Goal: Navigation & Orientation: Find specific page/section

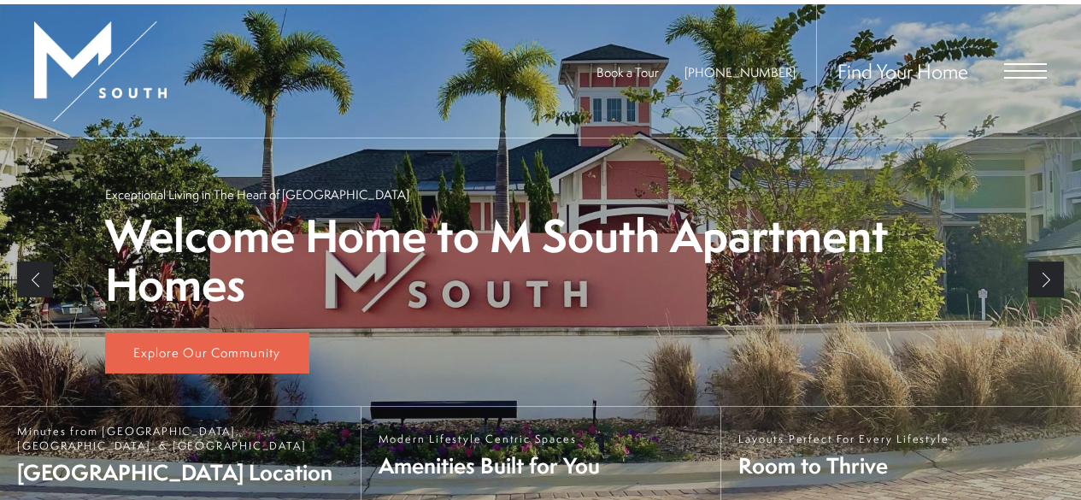
click at [1010, 65] on div "Summer Savings at M [GEOGRAPHIC_DATA] We're Offering Up To ONE MONTH FREE on Se…" at bounding box center [540, 119] width 1081 height 238
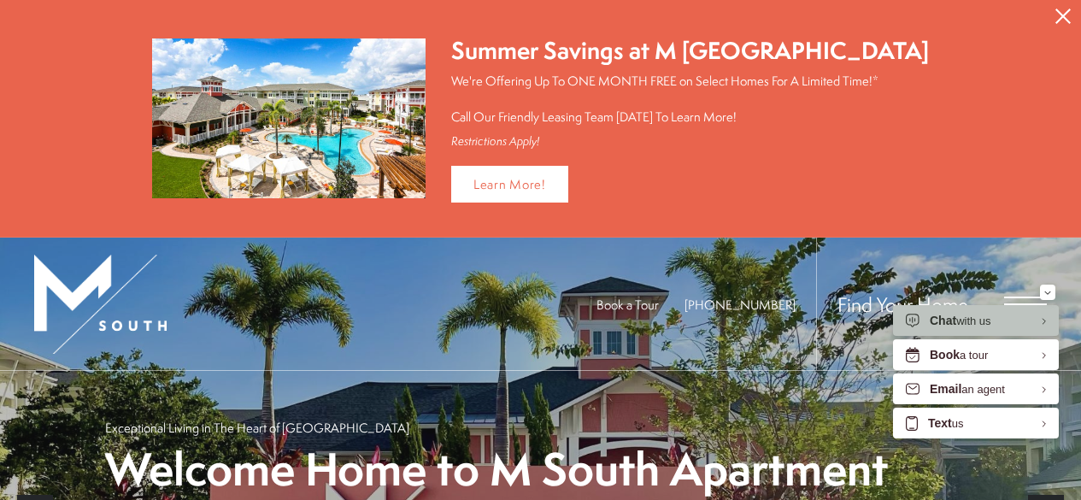
click at [1061, 10] on icon "Close Alert" at bounding box center [1063, 16] width 15 height 15
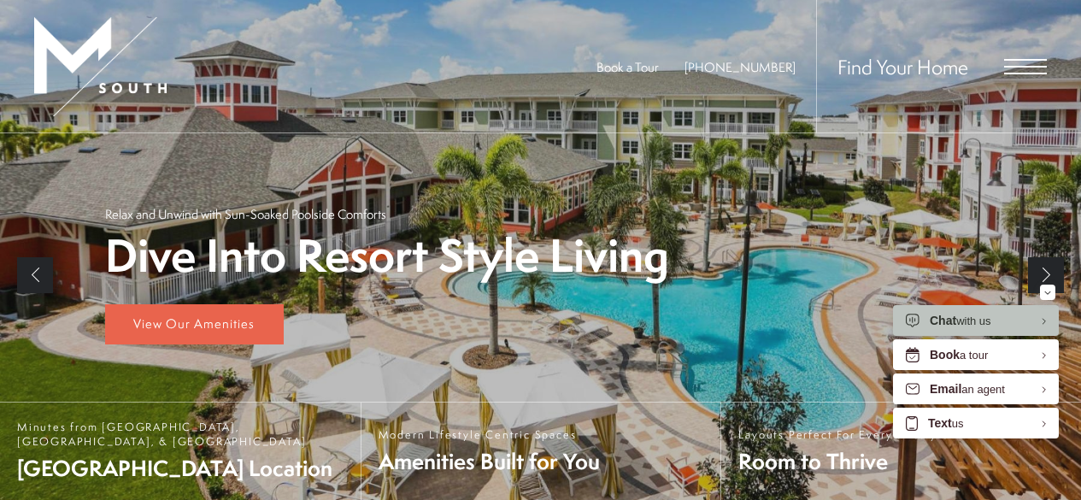
click at [1051, 292] on icon "Minimize" at bounding box center [1048, 293] width 7 height 4
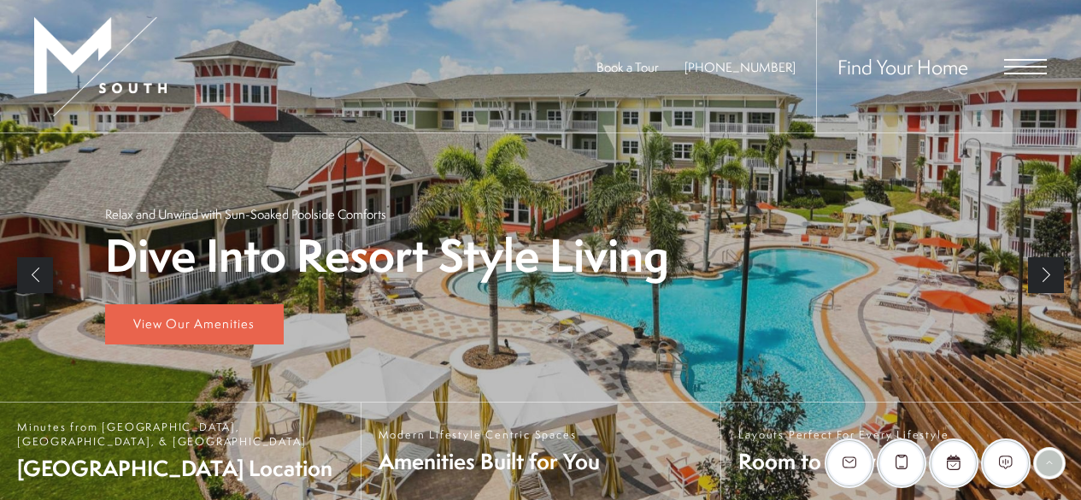
click at [1010, 72] on span "Open Menu" at bounding box center [1026, 66] width 43 height 15
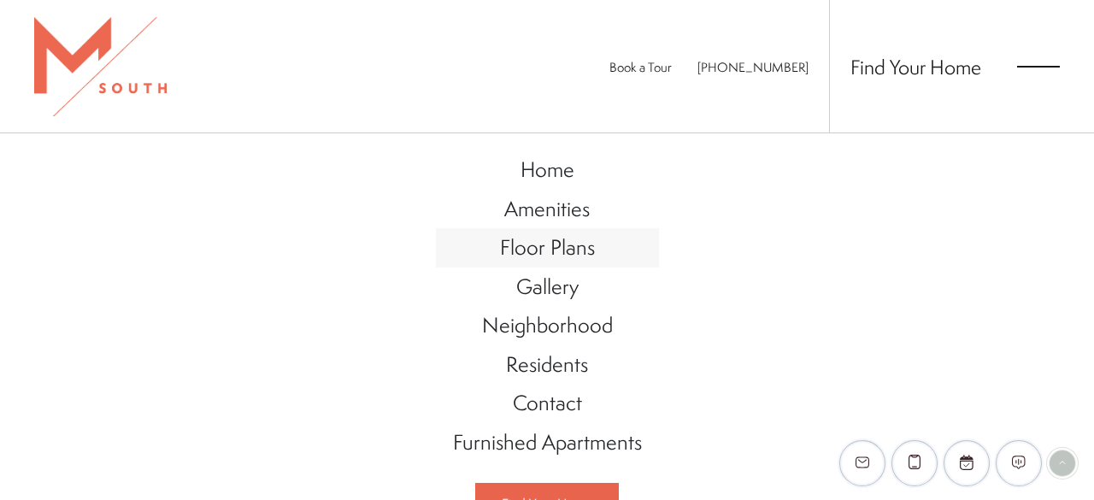
click at [535, 252] on span "Floor Plans" at bounding box center [547, 247] width 95 height 29
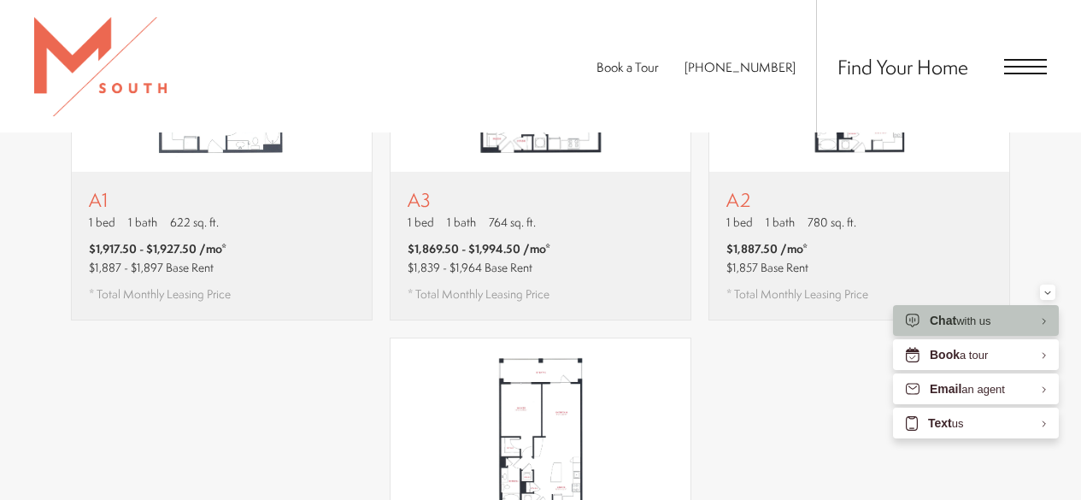
scroll to position [1282, 0]
